Goal: Task Accomplishment & Management: Manage account settings

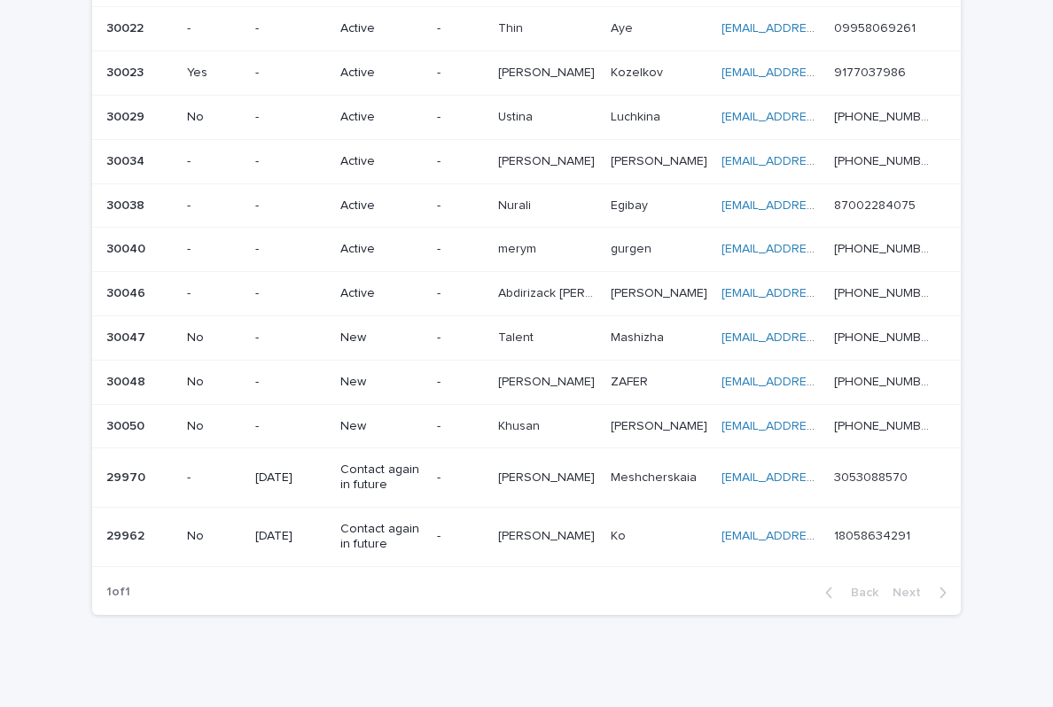
scroll to position [266, 0]
click at [543, 418] on p "Khusan" at bounding box center [520, 425] width 45 height 19
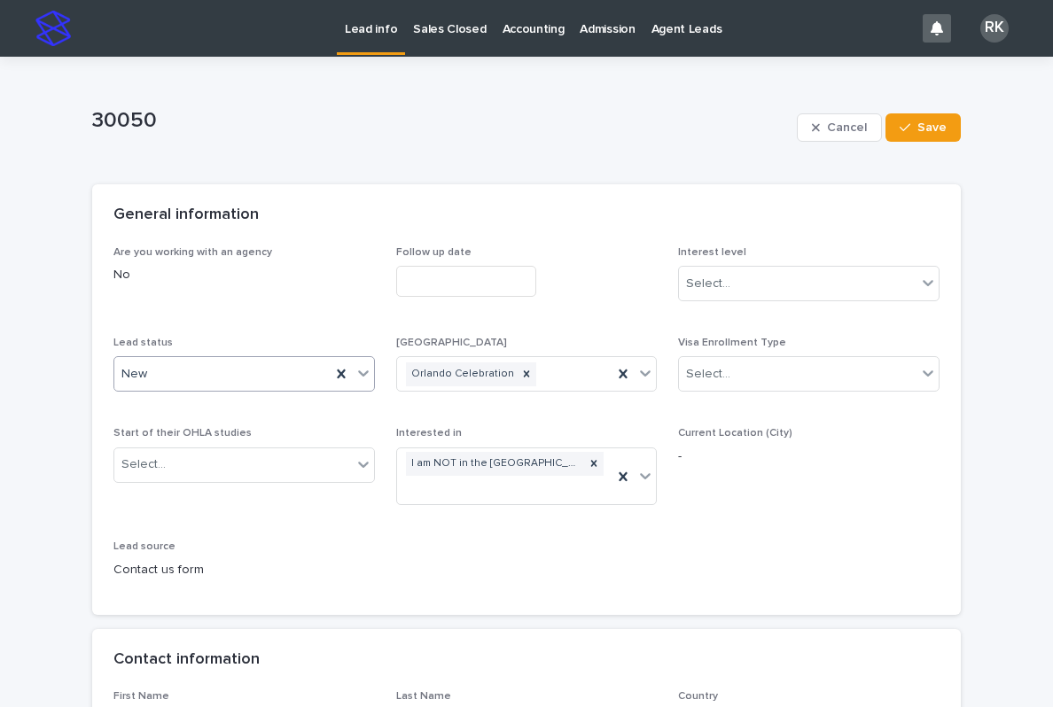
click at [243, 376] on div "New" at bounding box center [222, 374] width 216 height 29
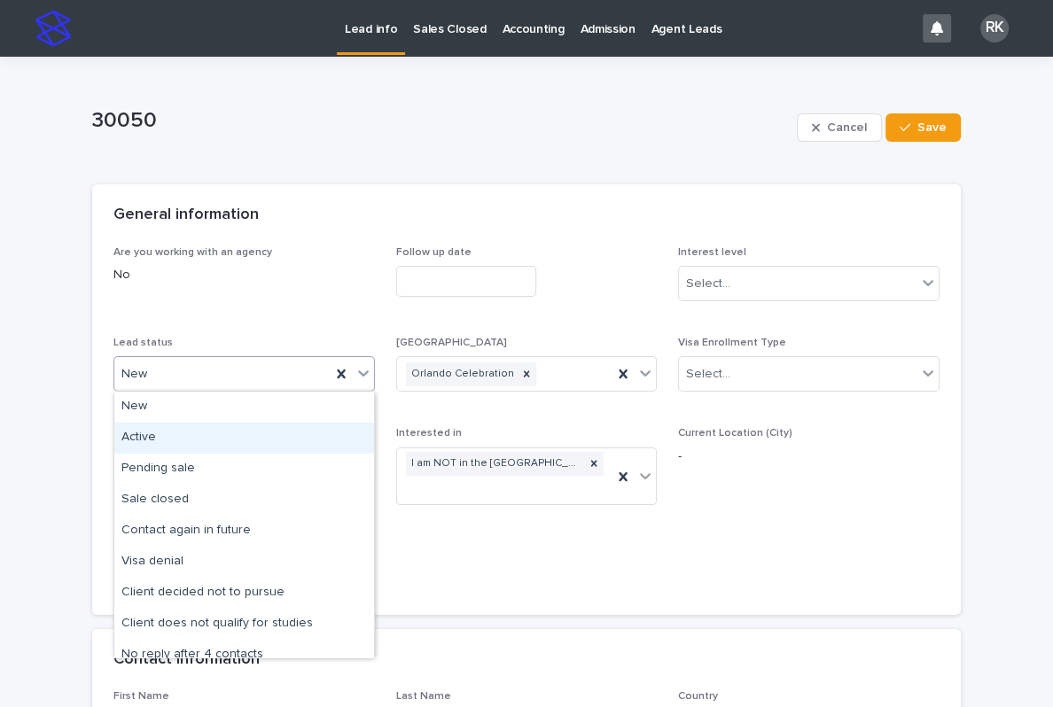
click at [153, 440] on div "Active" at bounding box center [244, 438] width 260 height 31
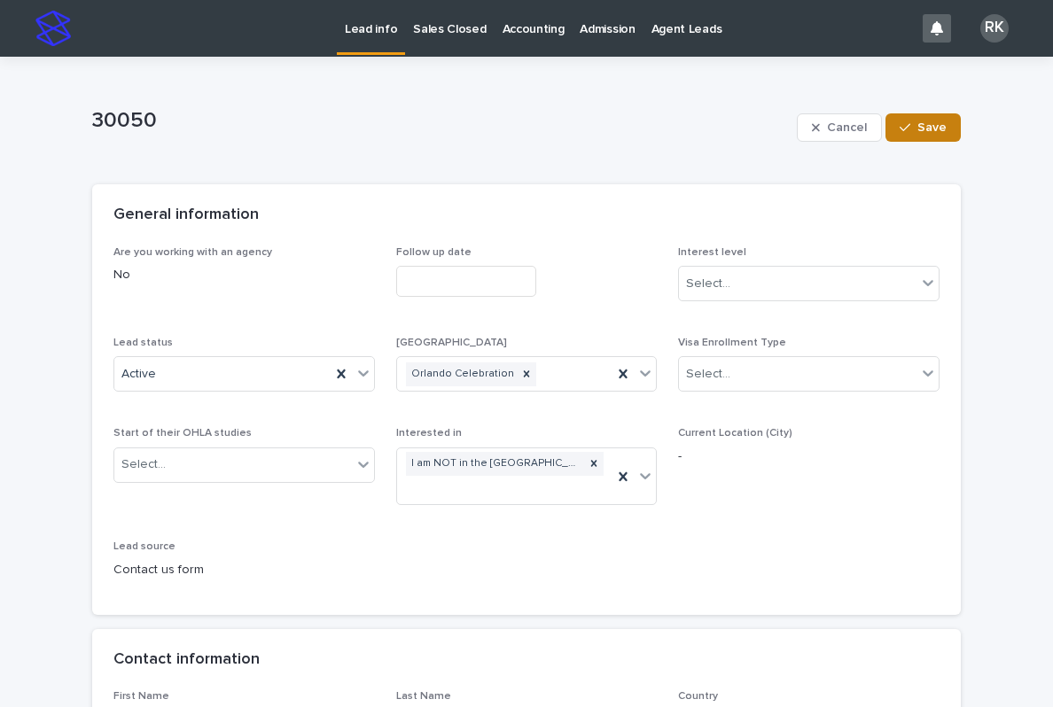
click at [922, 129] on span "Save" at bounding box center [931, 127] width 29 height 12
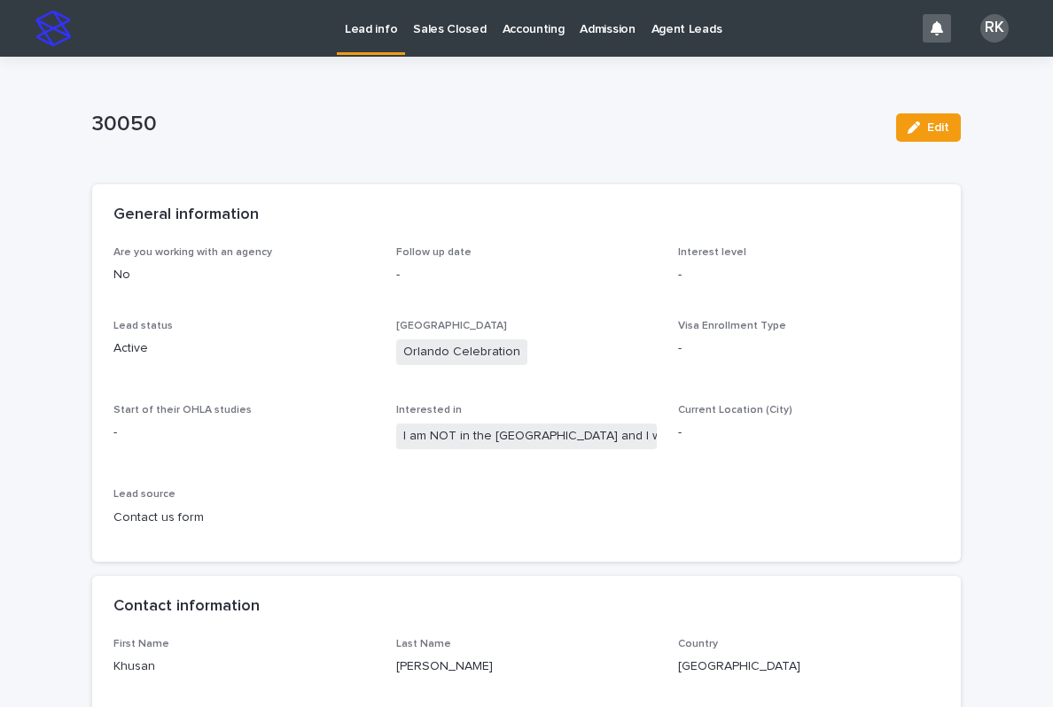
click at [354, 27] on p "Lead info" at bounding box center [371, 18] width 52 height 37
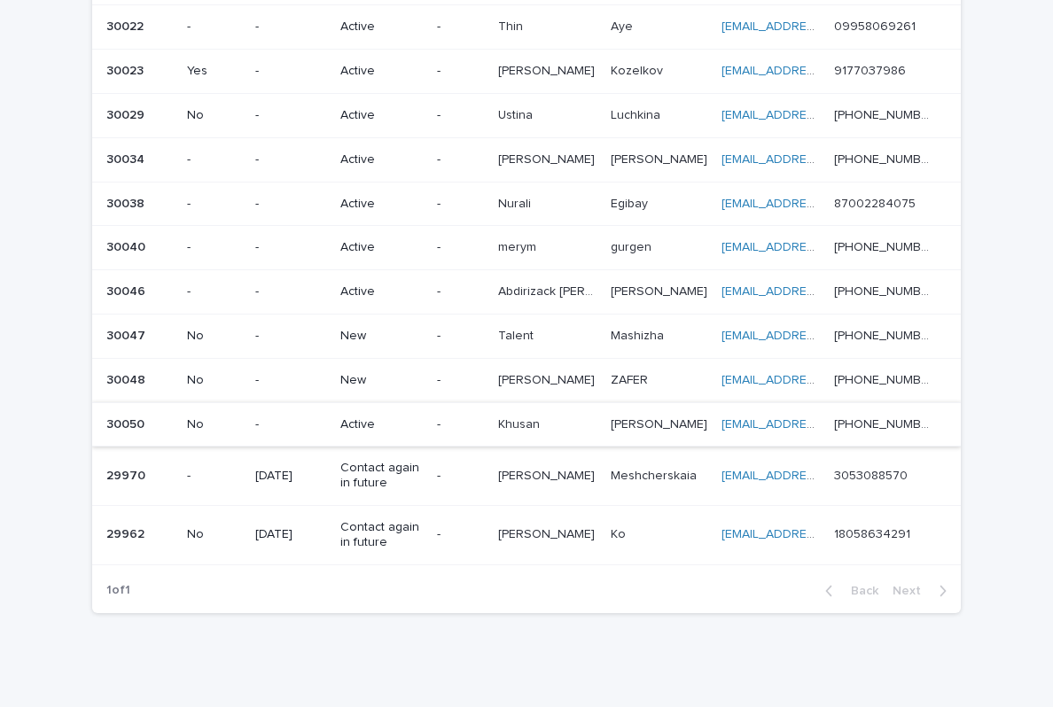
scroll to position [266, 0]
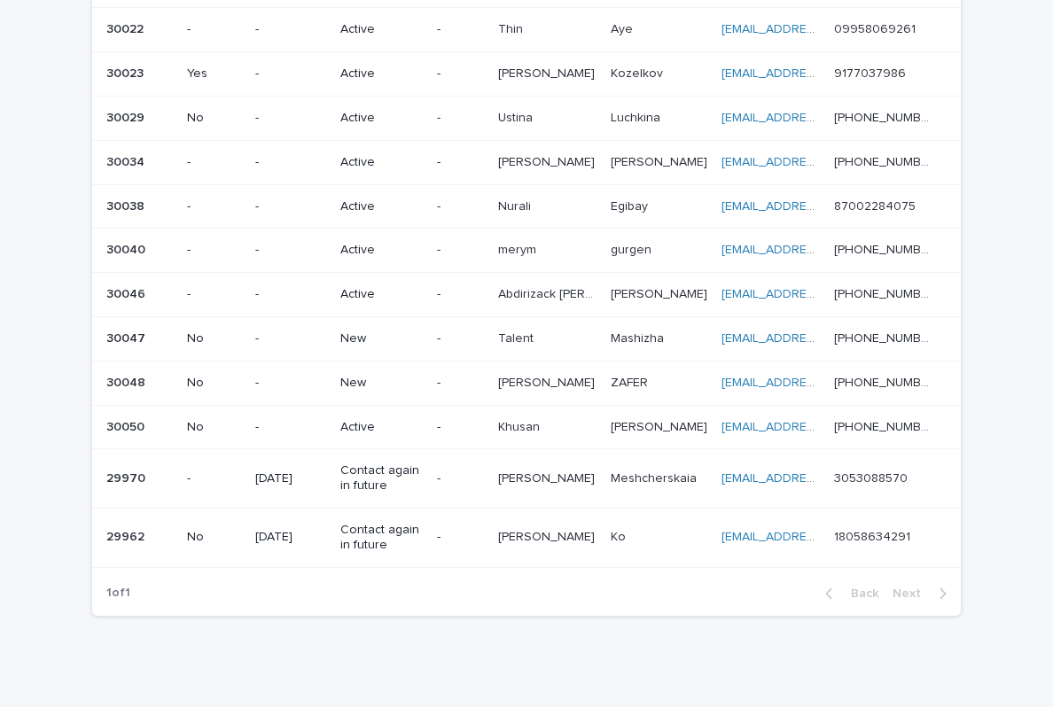
click at [595, 376] on p at bounding box center [546, 383] width 97 height 15
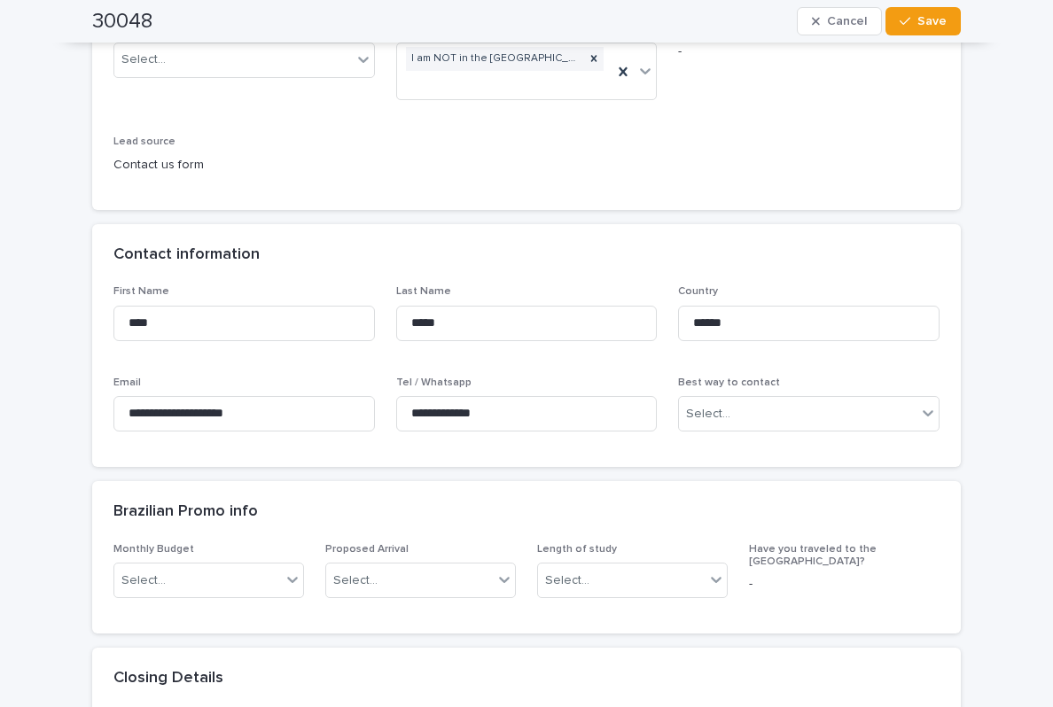
scroll to position [403, 0]
click at [492, 410] on input "**********" at bounding box center [526, 415] width 261 height 35
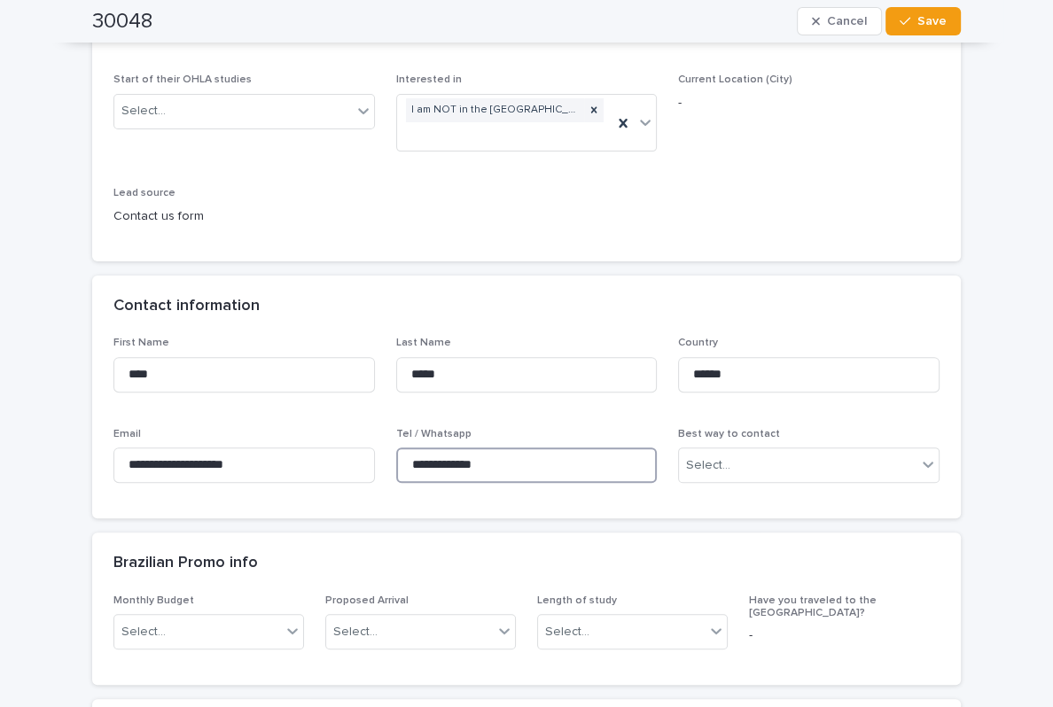
scroll to position [351, 0]
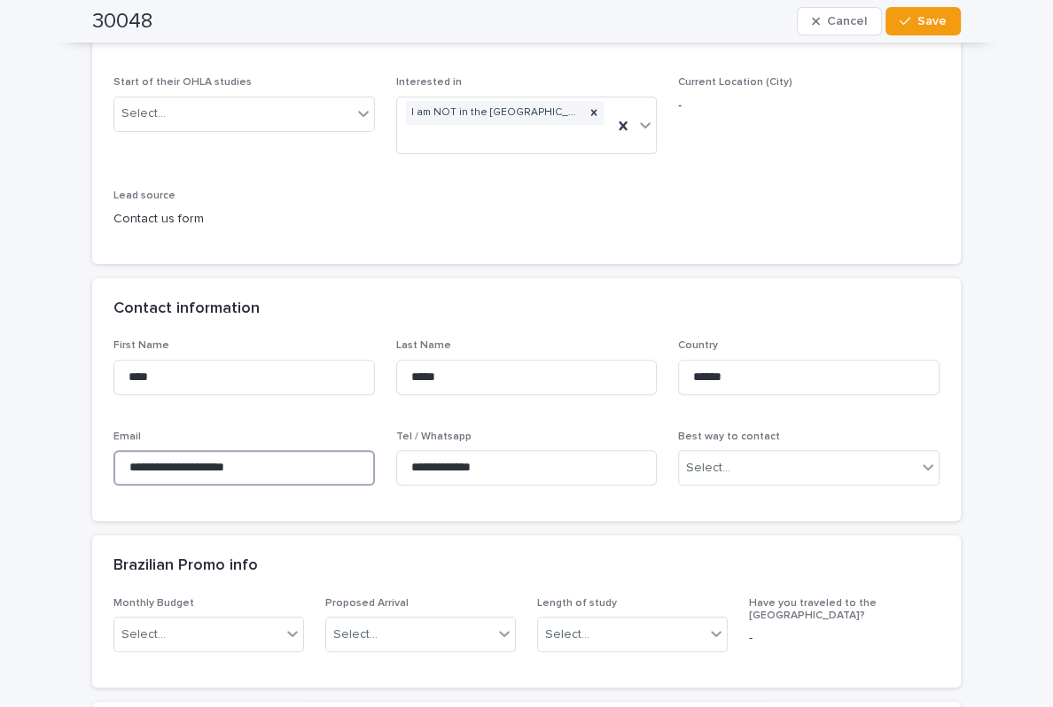
click at [191, 462] on input "**********" at bounding box center [243, 467] width 261 height 35
paste input
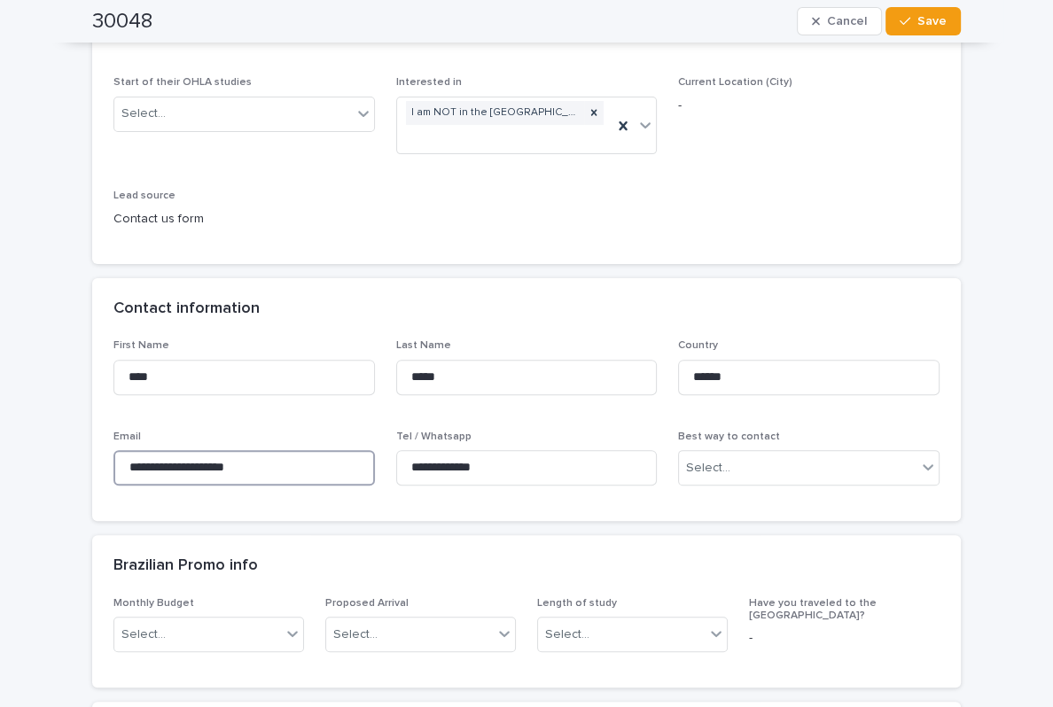
type input "**********"
click at [851, 21] on span "Cancel" at bounding box center [847, 21] width 40 height 12
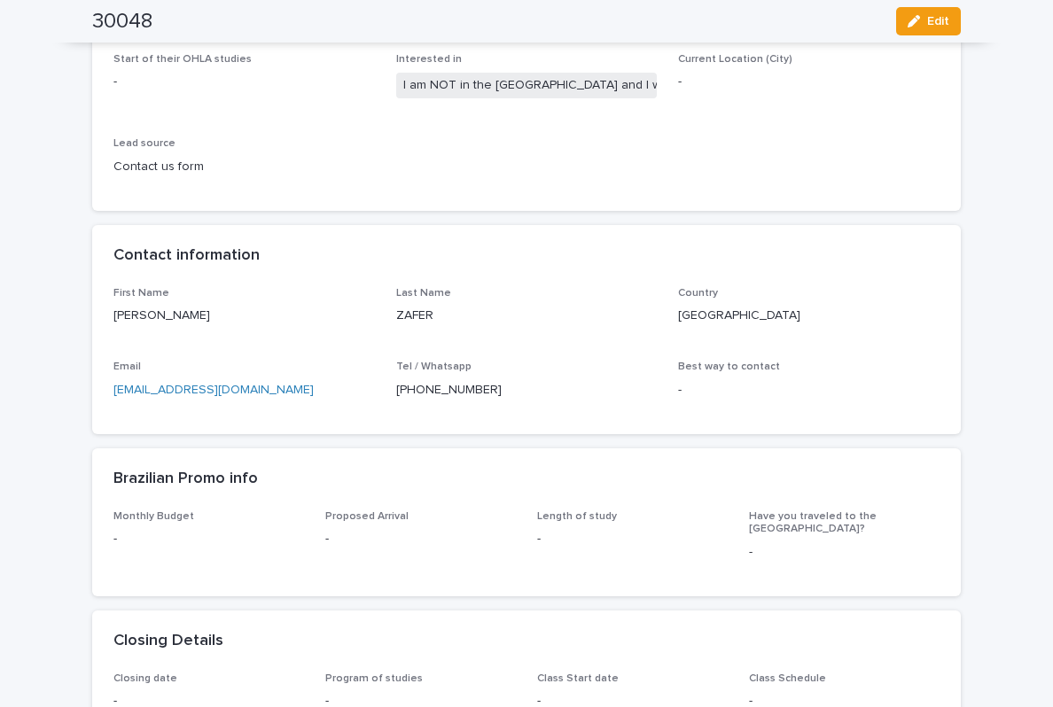
click at [157, 389] on p "[EMAIL_ADDRESS][DOMAIN_NAME]" at bounding box center [243, 390] width 261 height 19
click at [175, 384] on link "[EMAIL_ADDRESS][DOMAIN_NAME]" at bounding box center [213, 390] width 200 height 12
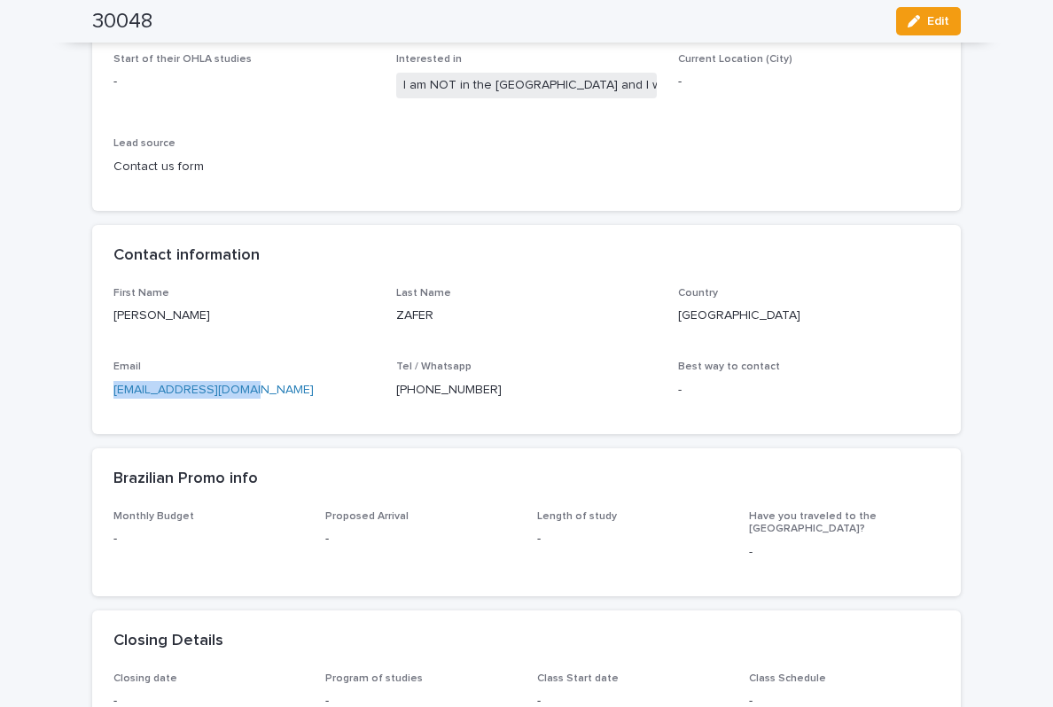
copy link "[EMAIL_ADDRESS][DOMAIN_NAME]"
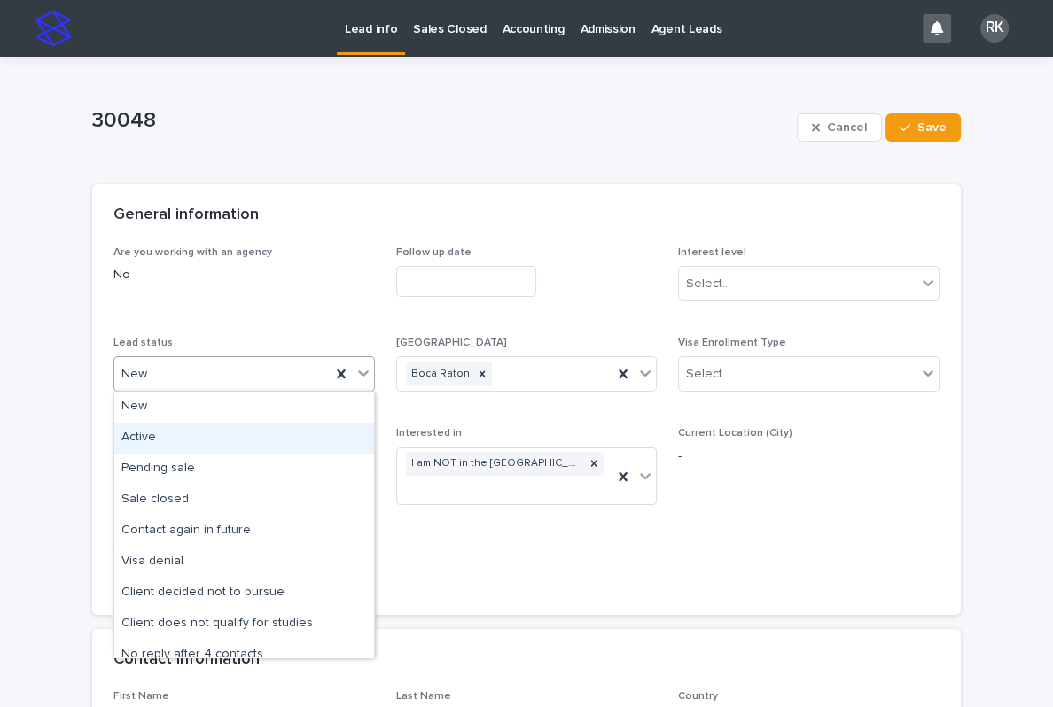
click at [230, 435] on div "Active" at bounding box center [244, 438] width 260 height 31
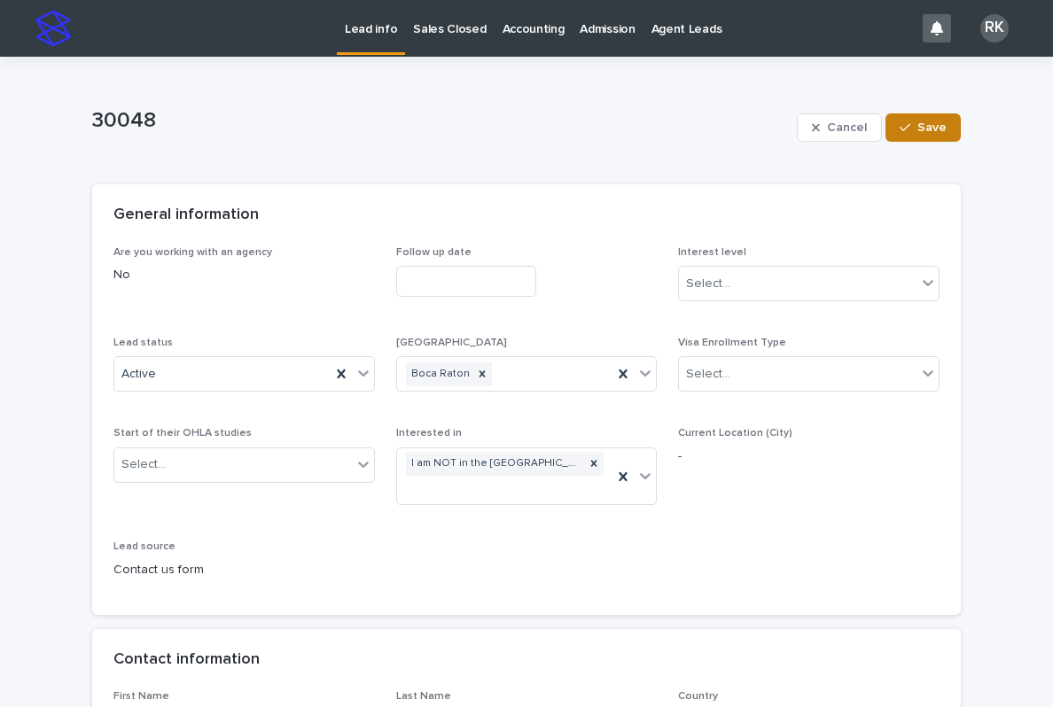
click at [921, 121] on span "Save" at bounding box center [931, 127] width 29 height 12
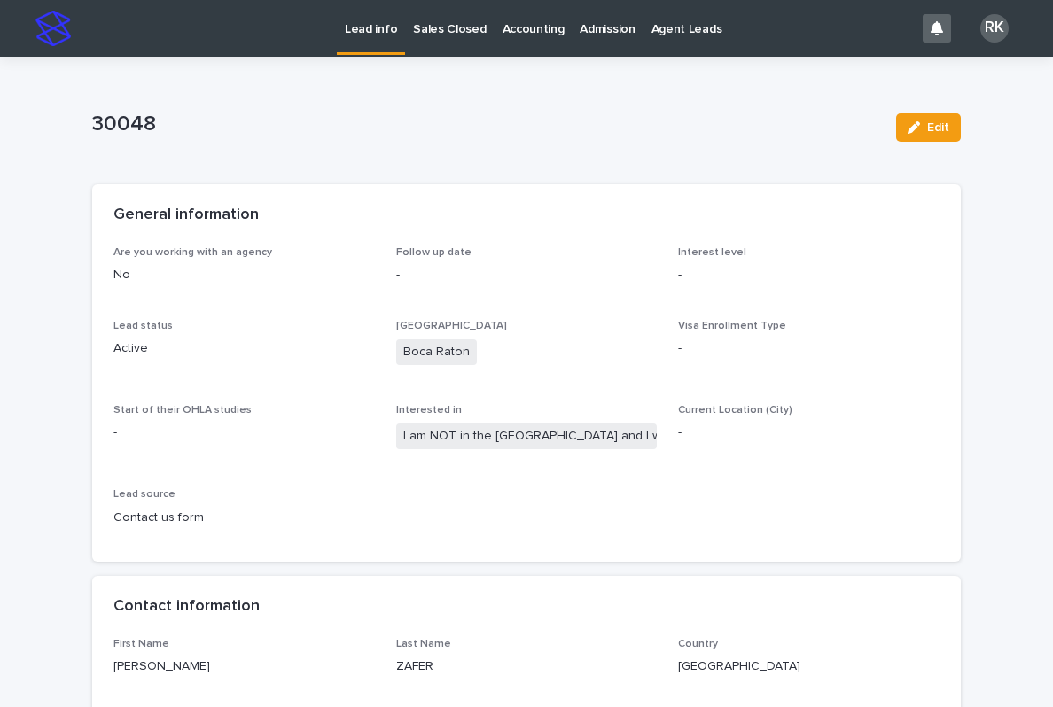
click at [363, 47] on link "Lead info" at bounding box center [371, 26] width 68 height 52
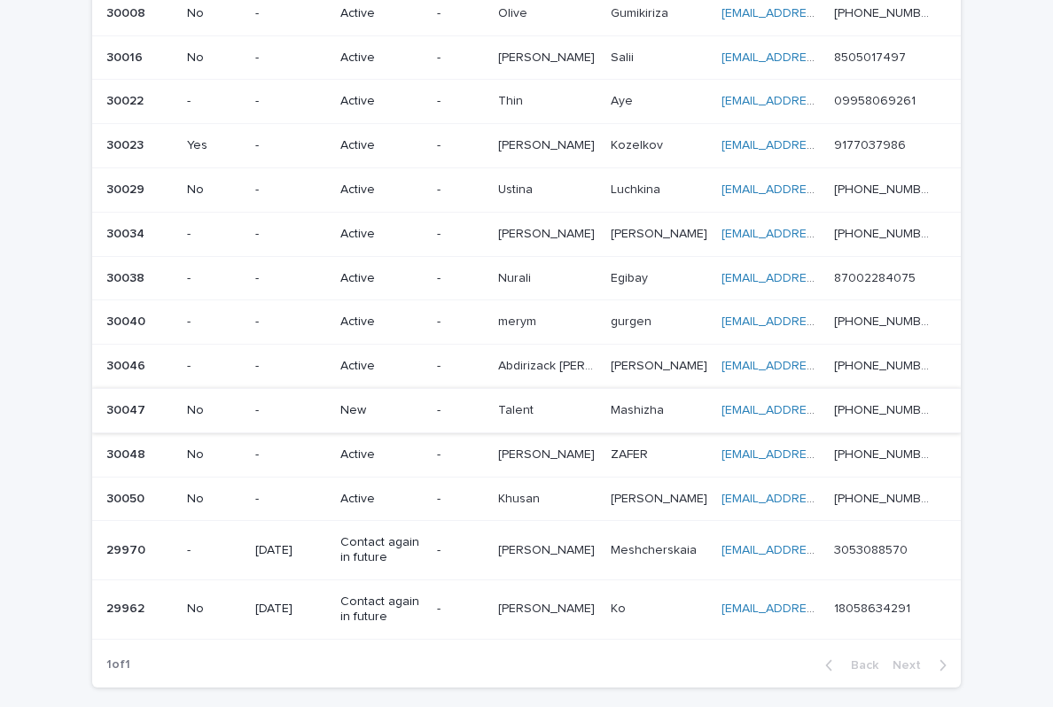
scroll to position [201, 0]
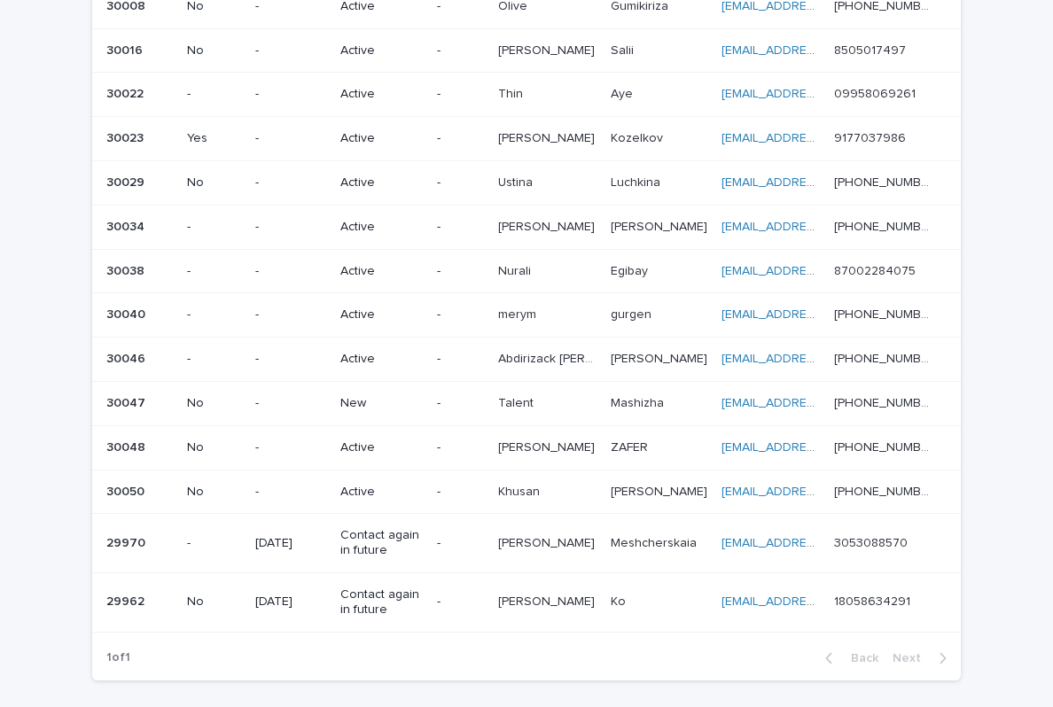
click at [537, 393] on p "Talent" at bounding box center [517, 402] width 39 height 19
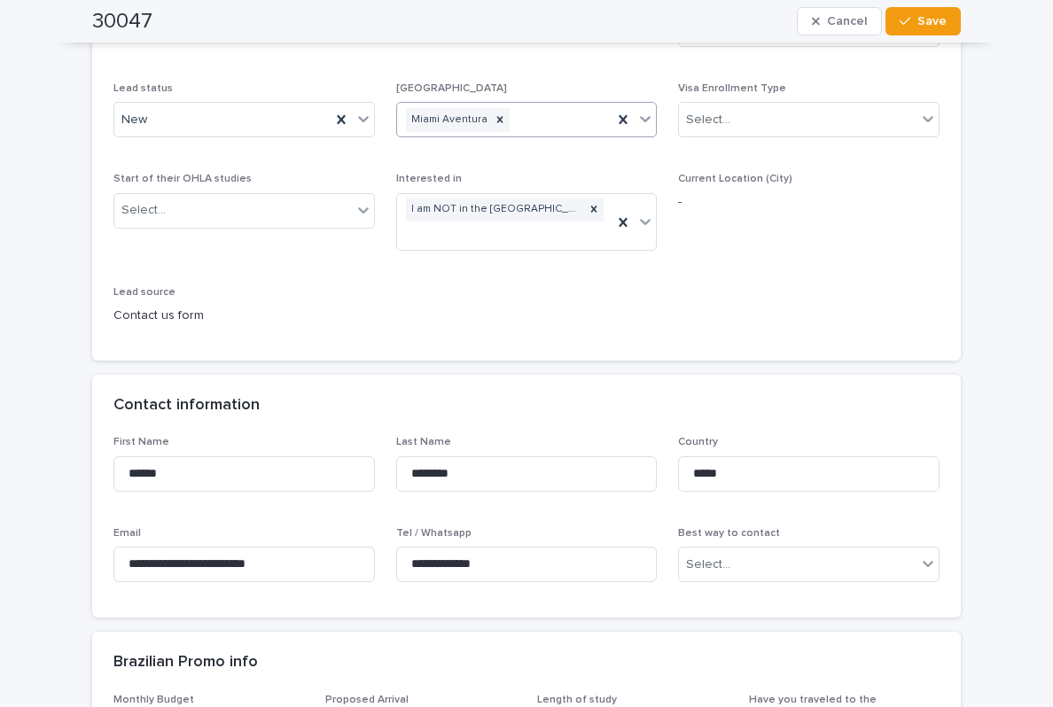
scroll to position [245, 0]
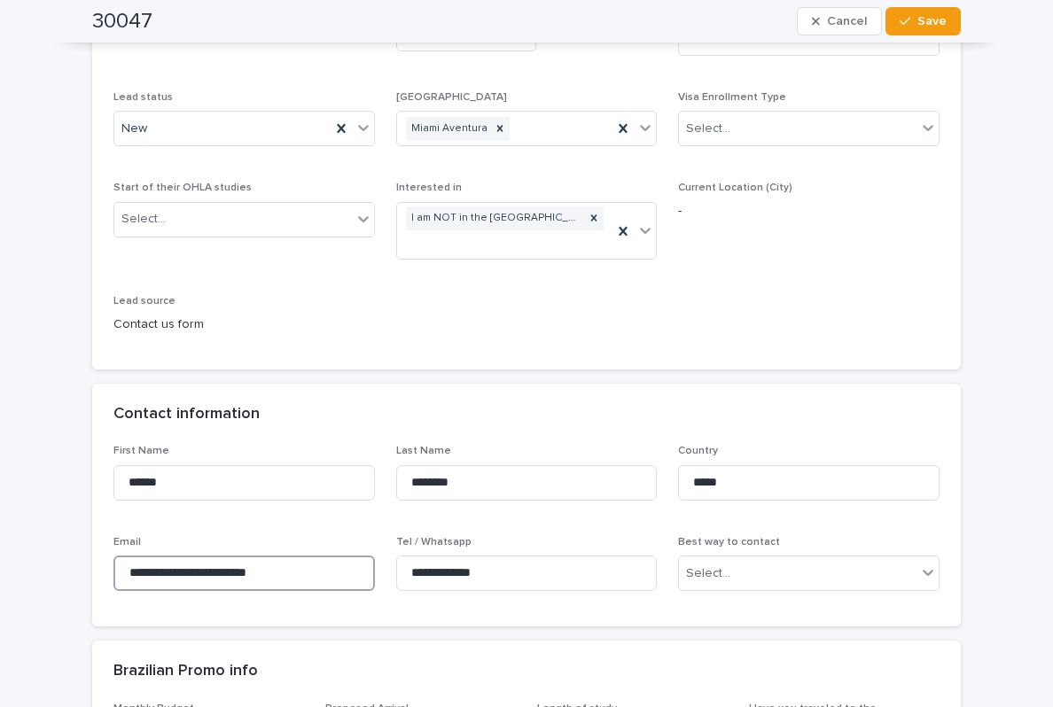
click at [293, 567] on input "**********" at bounding box center [243, 573] width 261 height 35
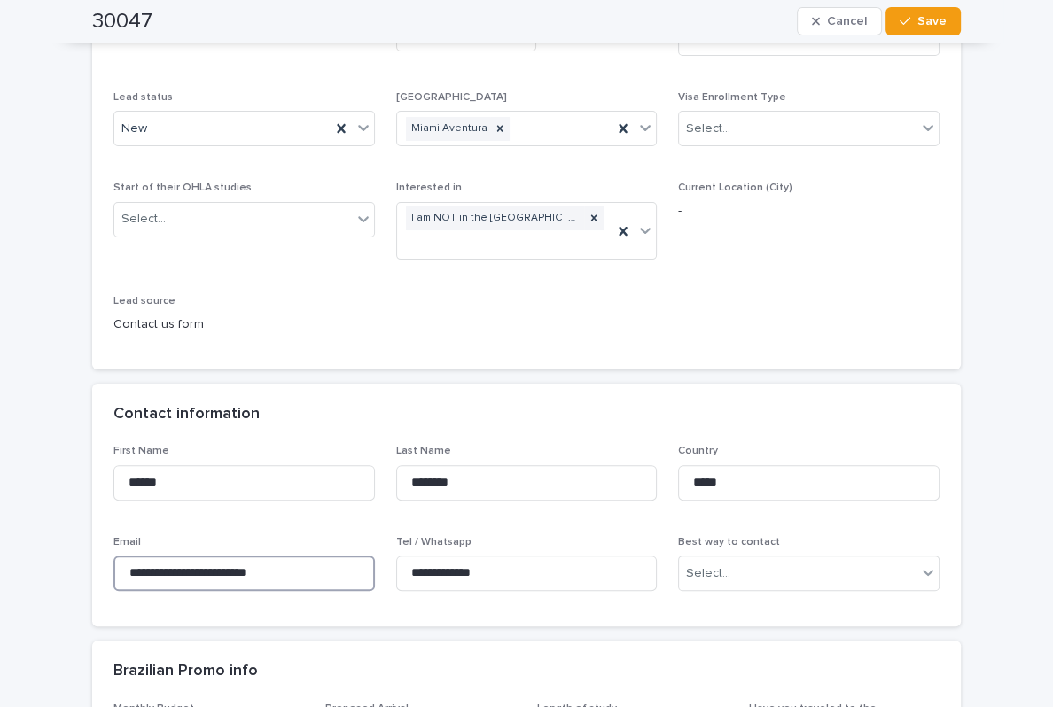
click at [293, 567] on input "**********" at bounding box center [243, 573] width 261 height 35
click at [283, 122] on div "New" at bounding box center [222, 128] width 216 height 29
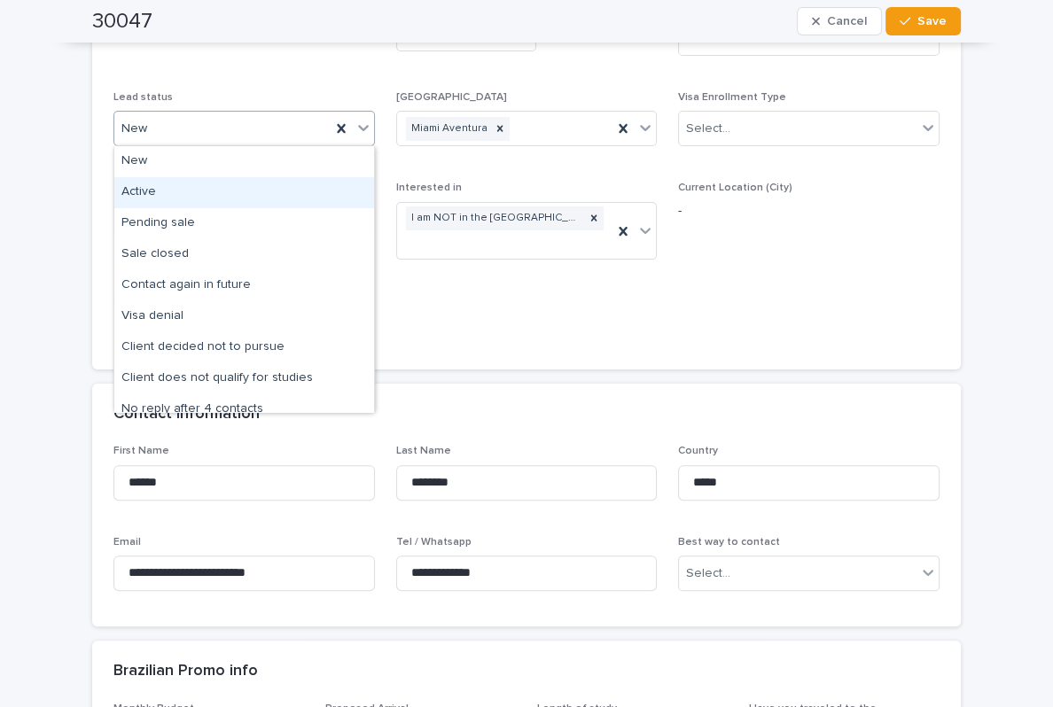
click at [237, 193] on div "Active" at bounding box center [244, 192] width 260 height 31
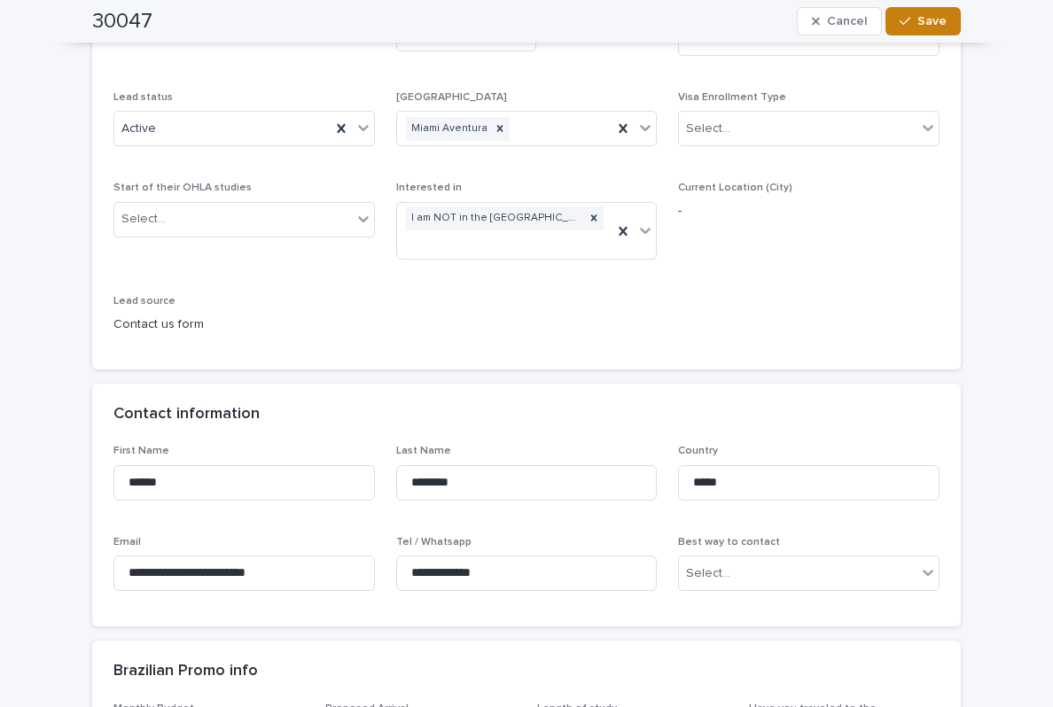
click at [912, 29] on button "Save" at bounding box center [922, 21] width 75 height 28
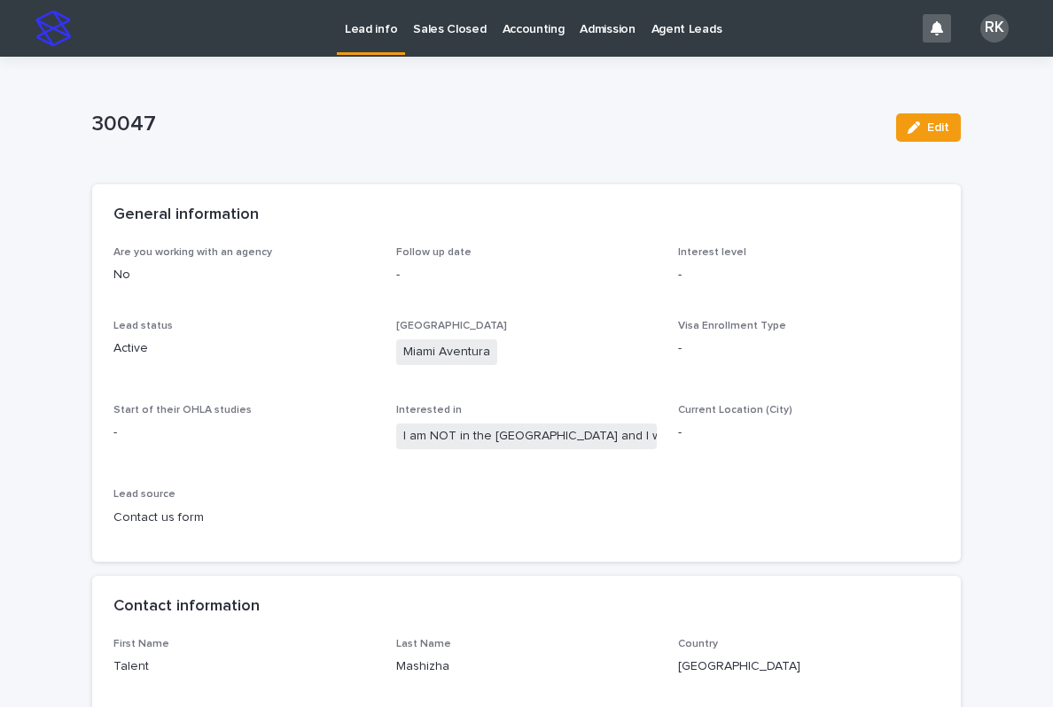
scroll to position [0, 0]
click at [436, 38] on link "Sales Closed" at bounding box center [449, 27] width 89 height 55
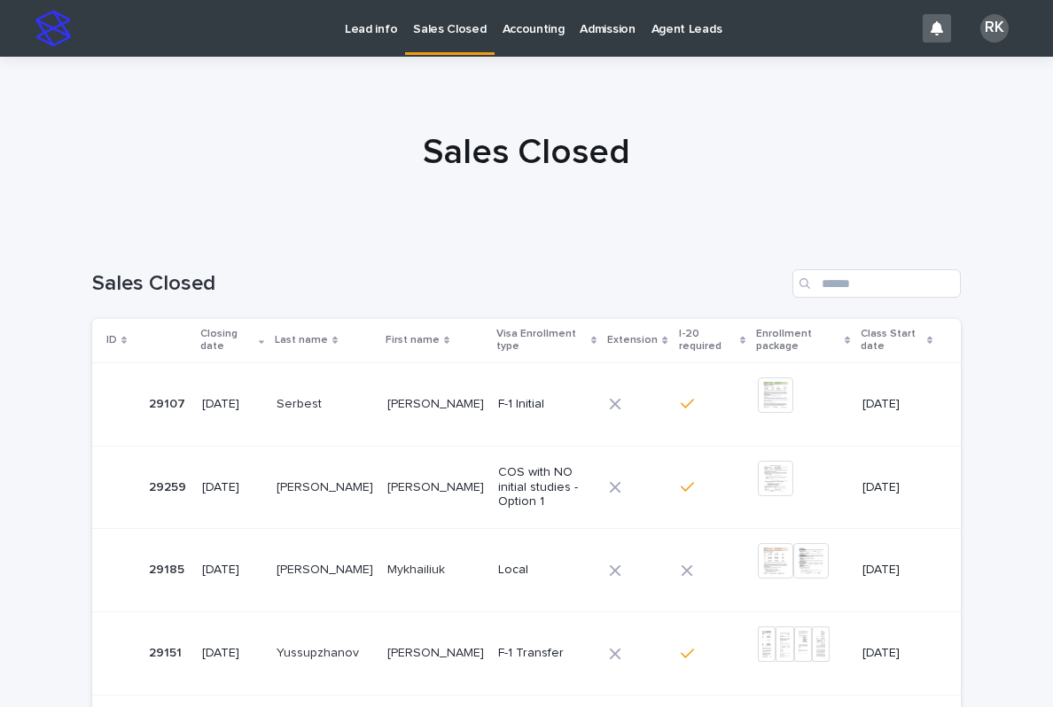
click at [370, 27] on p "Lead info" at bounding box center [371, 18] width 52 height 37
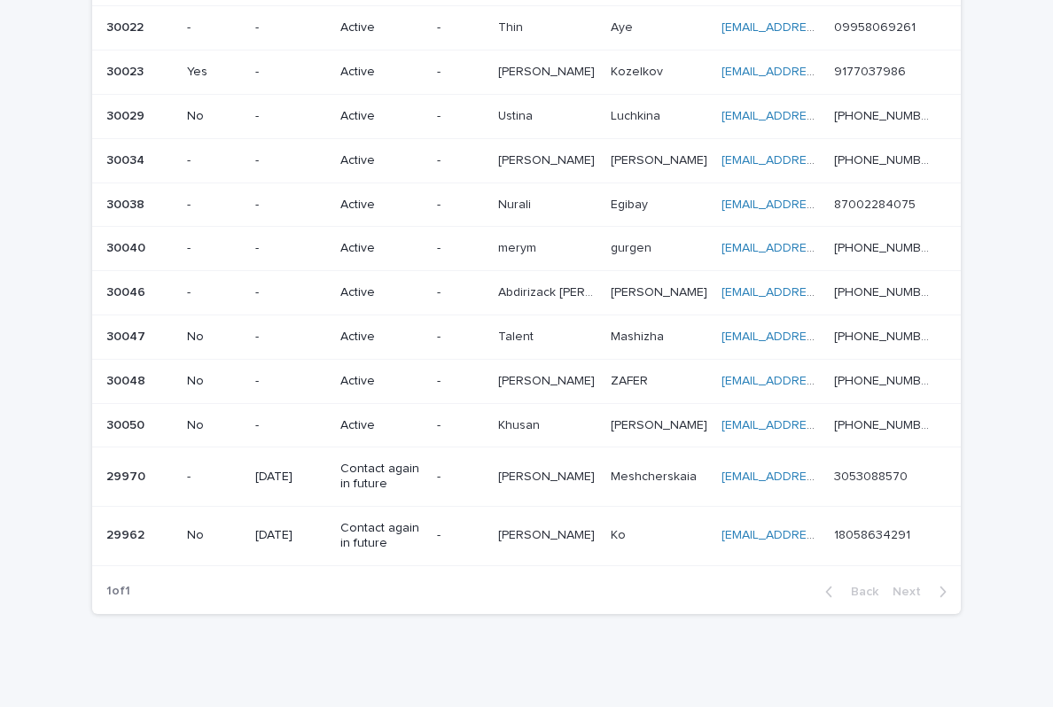
scroll to position [266, 0]
